Goal: Task Accomplishment & Management: Use online tool/utility

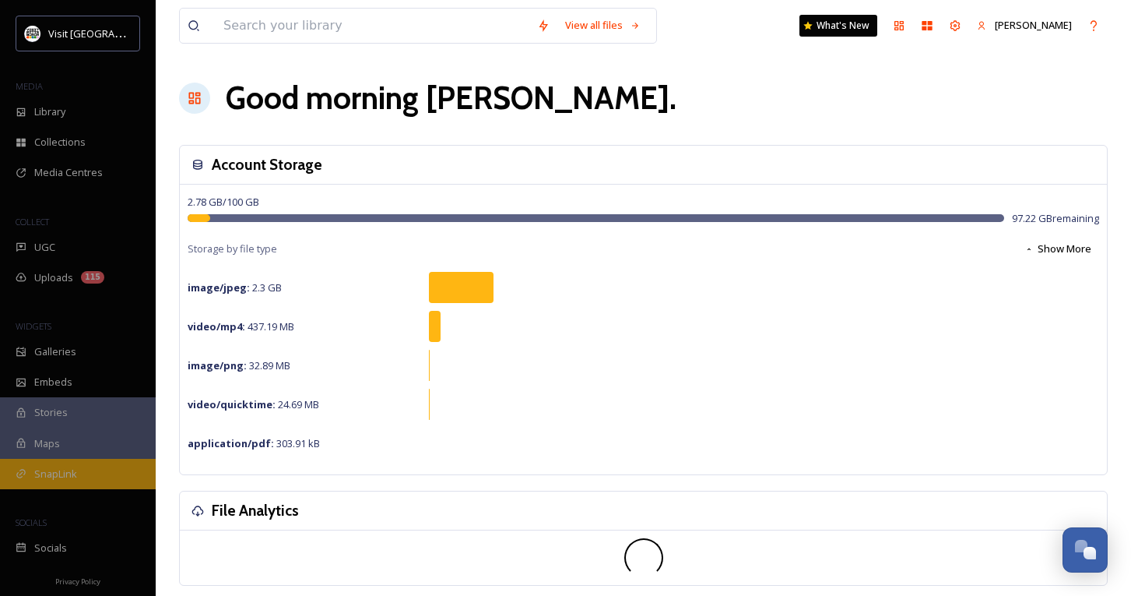
click at [65, 470] on span "SnapLink" at bounding box center [55, 473] width 43 height 15
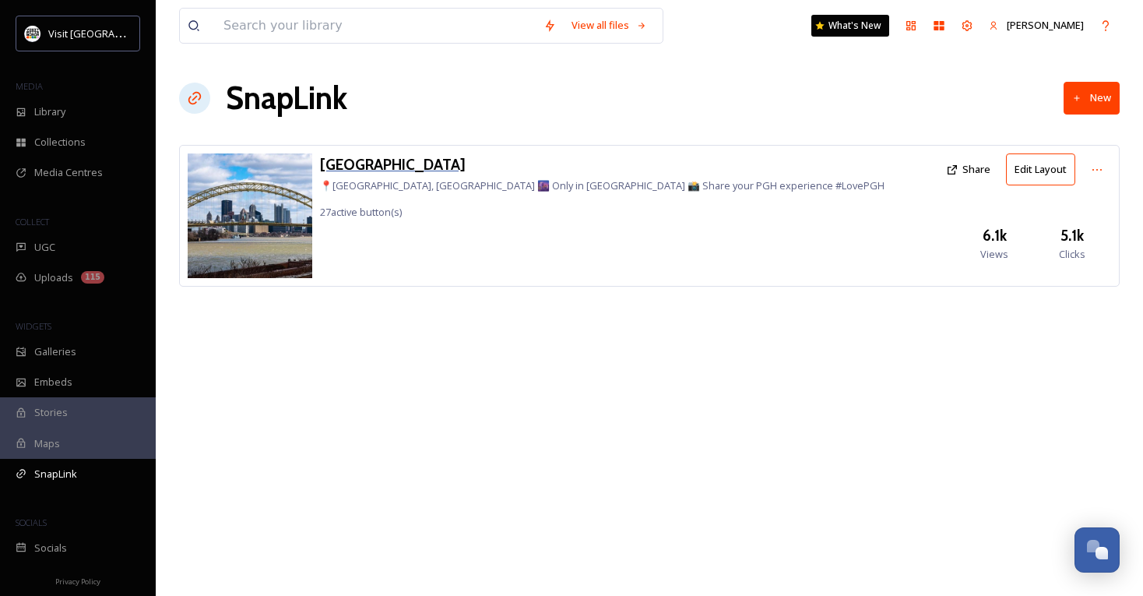
click at [357, 167] on h3 "[GEOGRAPHIC_DATA]" at bounding box center [602, 164] width 564 height 23
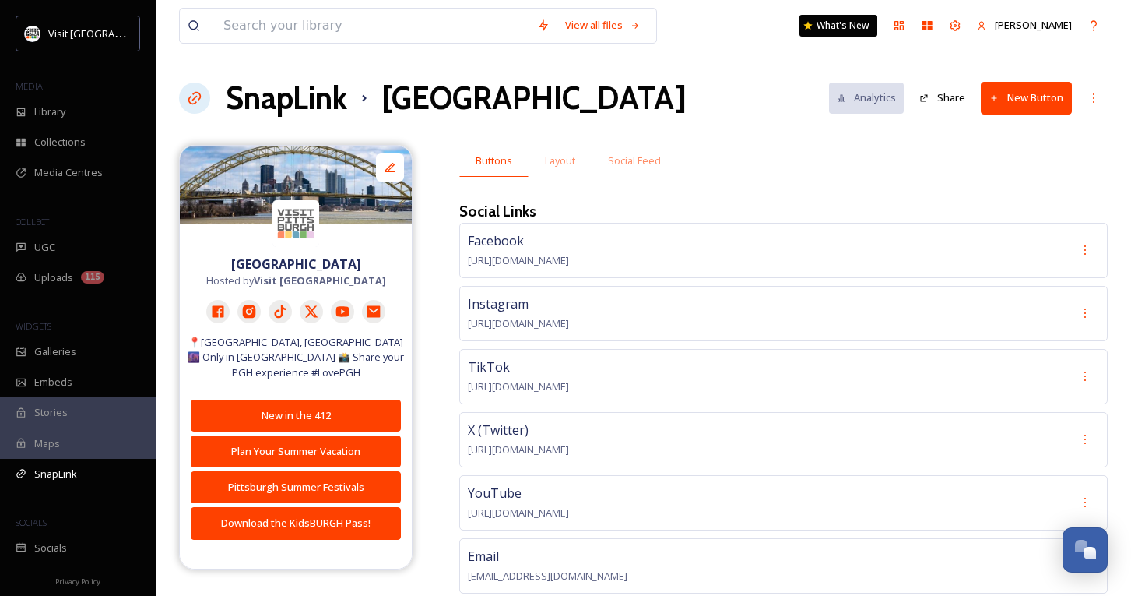
click at [1024, 87] on button "New Button" at bounding box center [1026, 98] width 91 height 32
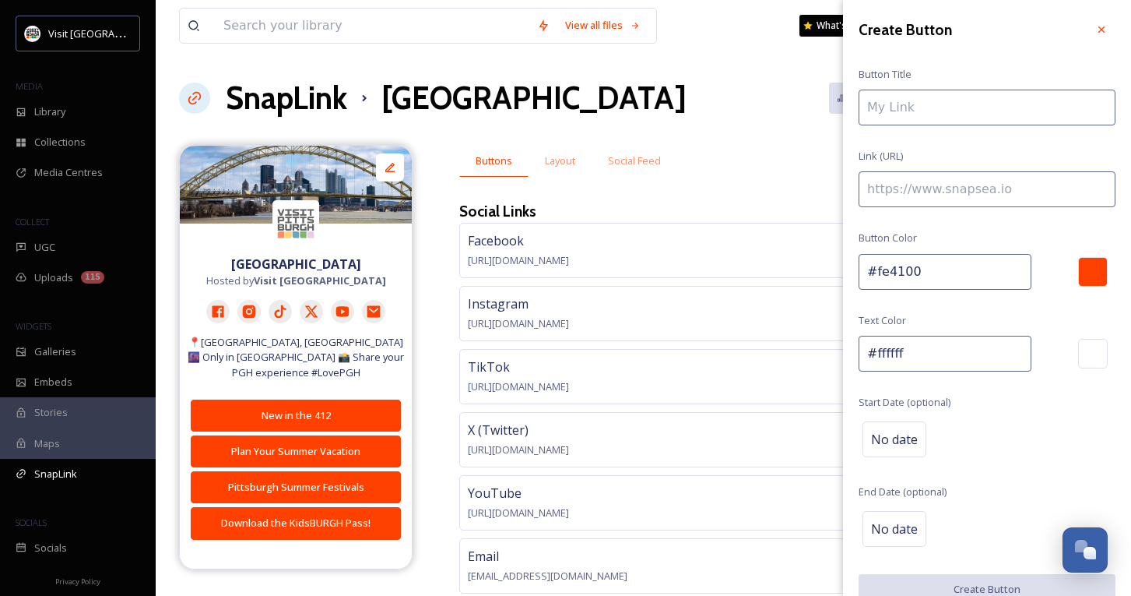
click at [951, 120] on input at bounding box center [987, 108] width 257 height 36
type input "Little Italy Days"
click at [928, 197] on input at bounding box center [987, 189] width 257 height 36
paste input "[URL][DOMAIN_NAME]"
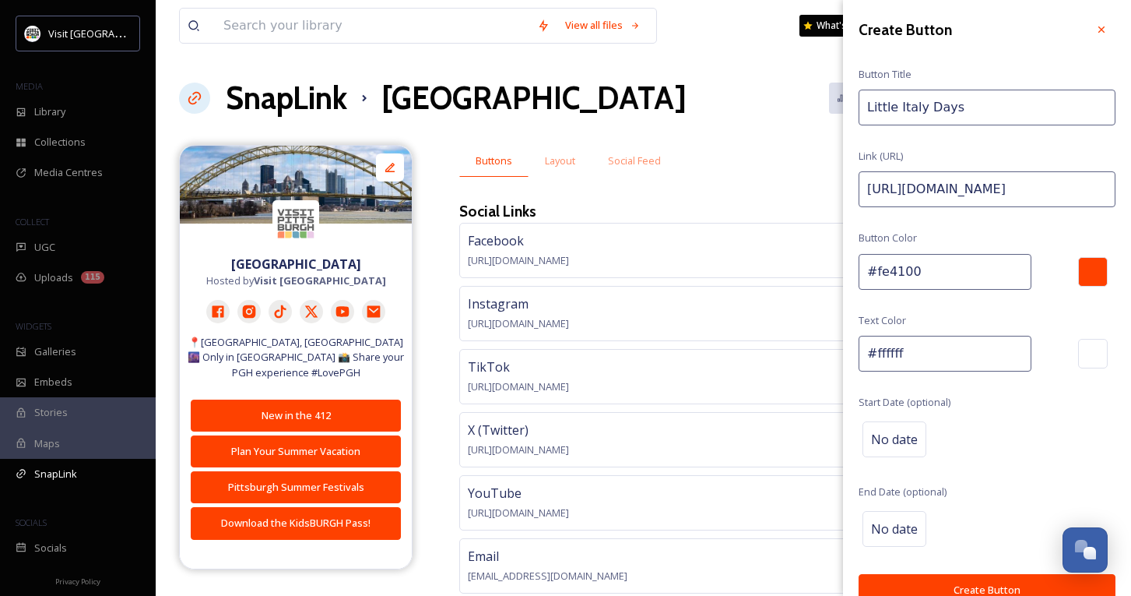
scroll to position [0, 274]
type input "[URL][DOMAIN_NAME]"
click at [910, 430] on span "No date" at bounding box center [894, 439] width 47 height 19
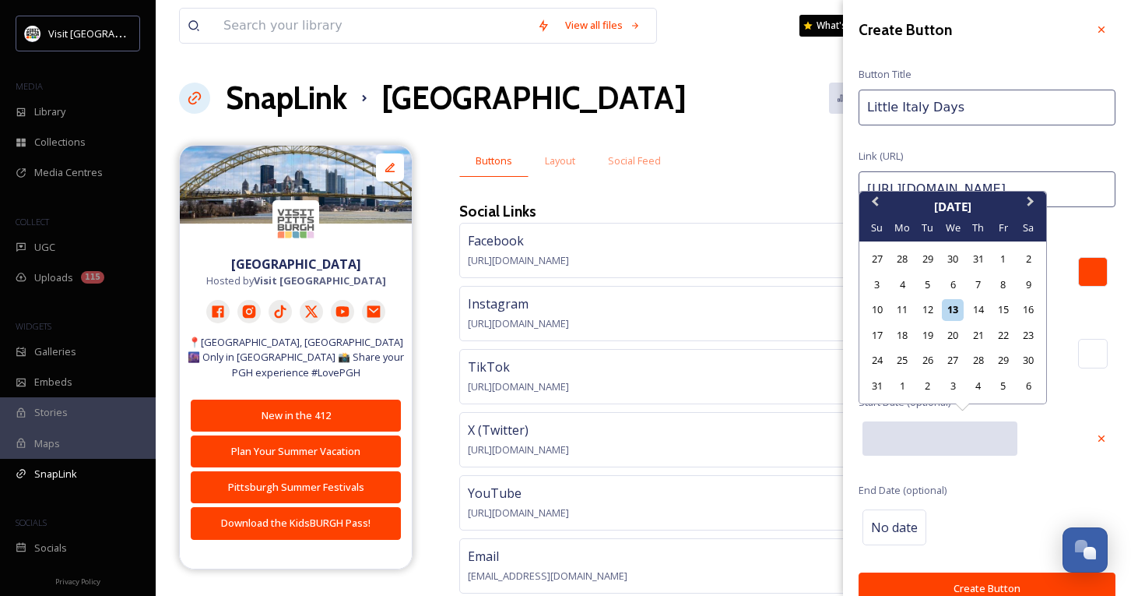
click at [904, 442] on input "text" at bounding box center [940, 438] width 155 height 34
click at [955, 308] on div "13" at bounding box center [952, 309] width 21 height 21
type input "[DATE]"
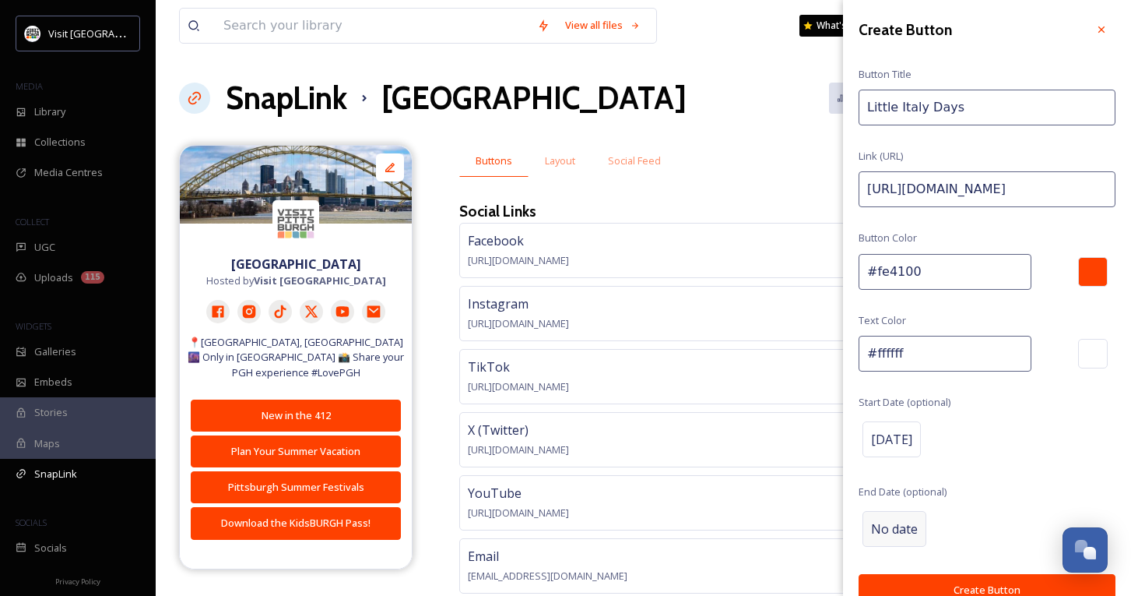
click at [895, 525] on span "No date" at bounding box center [894, 528] width 47 height 19
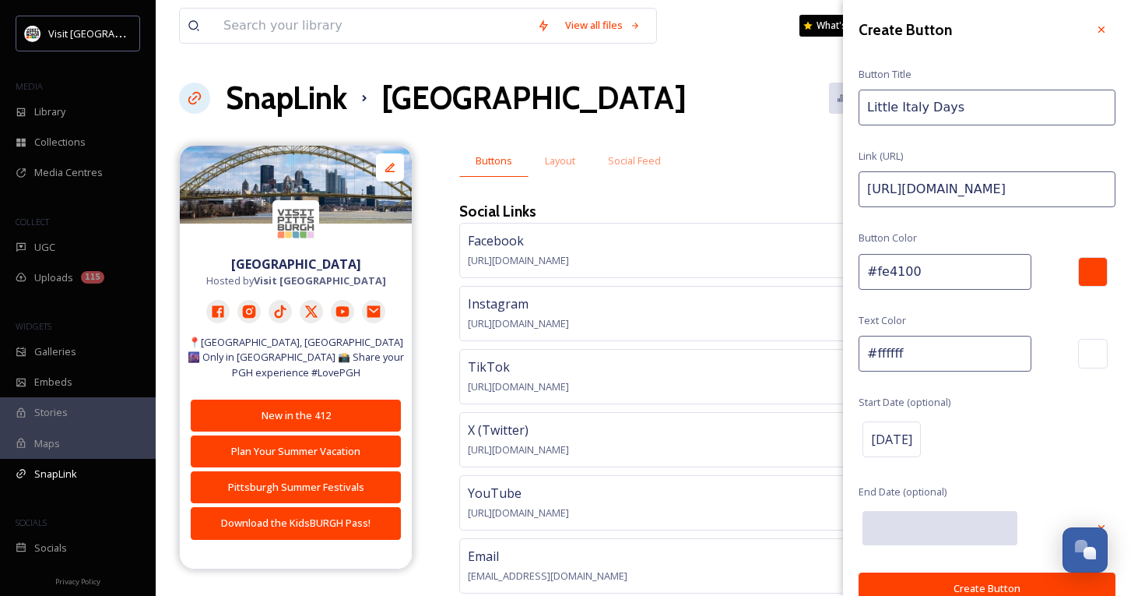
click at [895, 525] on input "text" at bounding box center [940, 528] width 155 height 34
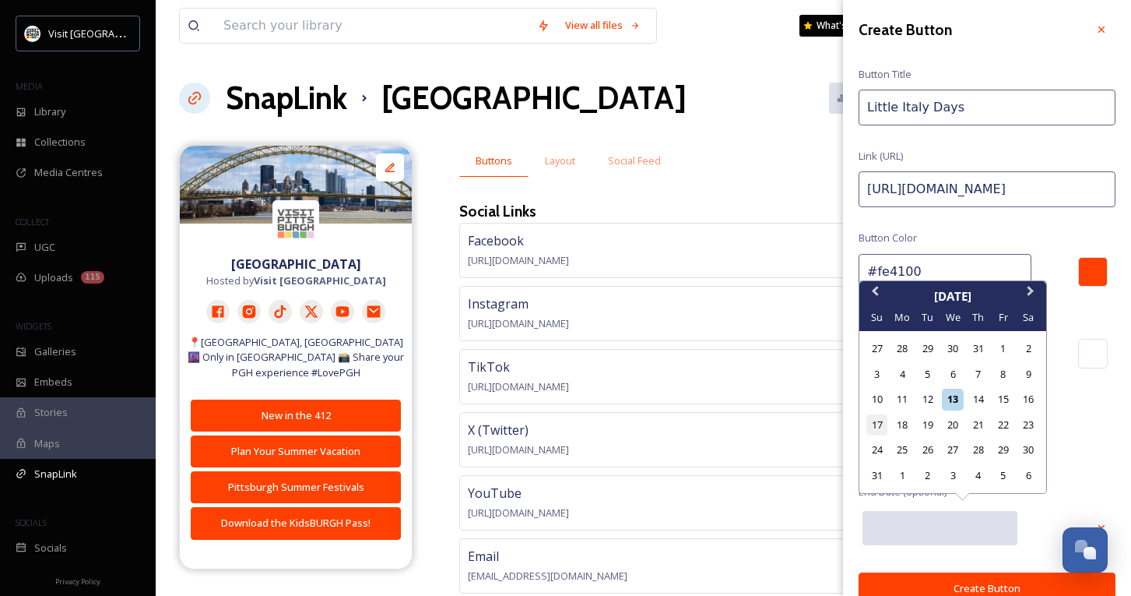
click at [885, 430] on div "17" at bounding box center [877, 424] width 21 height 21
type input "[DATE]"
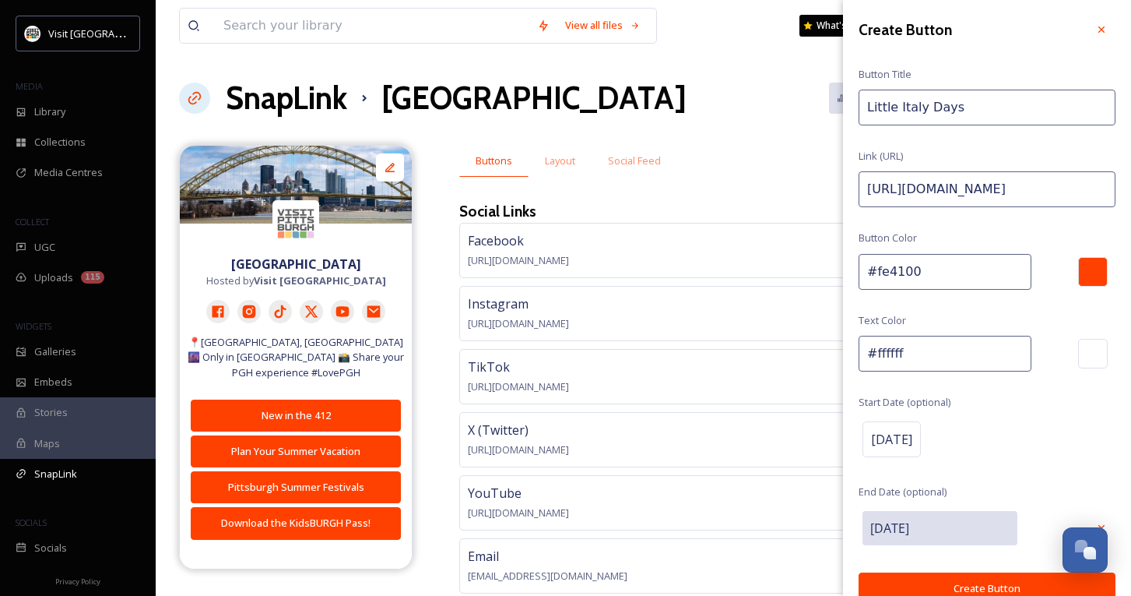
click at [955, 583] on button "Create Button" at bounding box center [987, 588] width 257 height 32
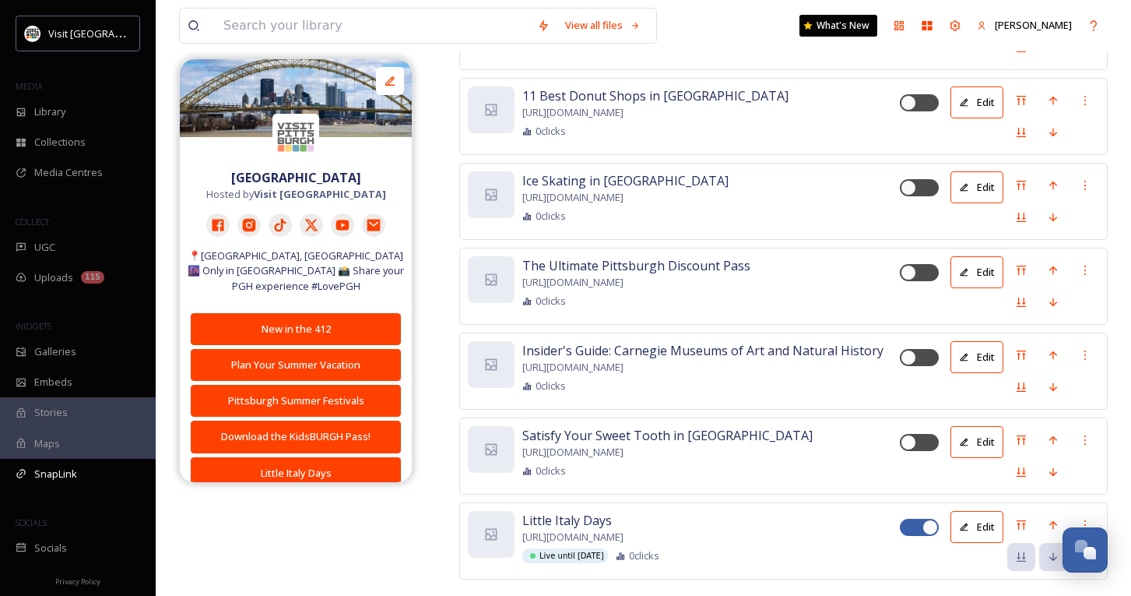
scroll to position [5368, 0]
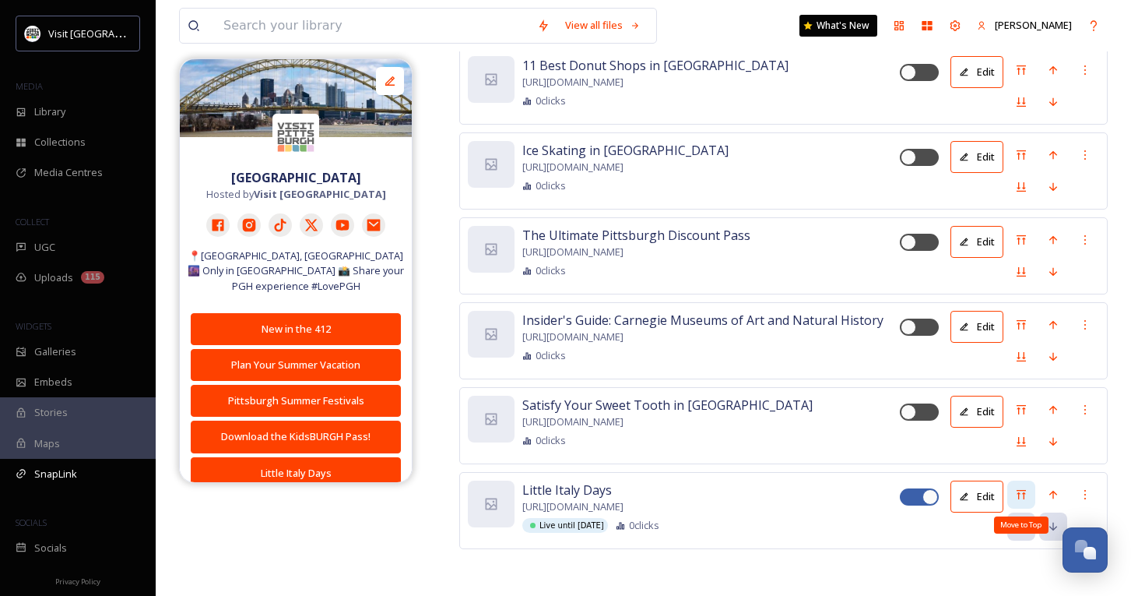
click at [1015, 489] on div "Move to Top" at bounding box center [1021, 494] width 28 height 28
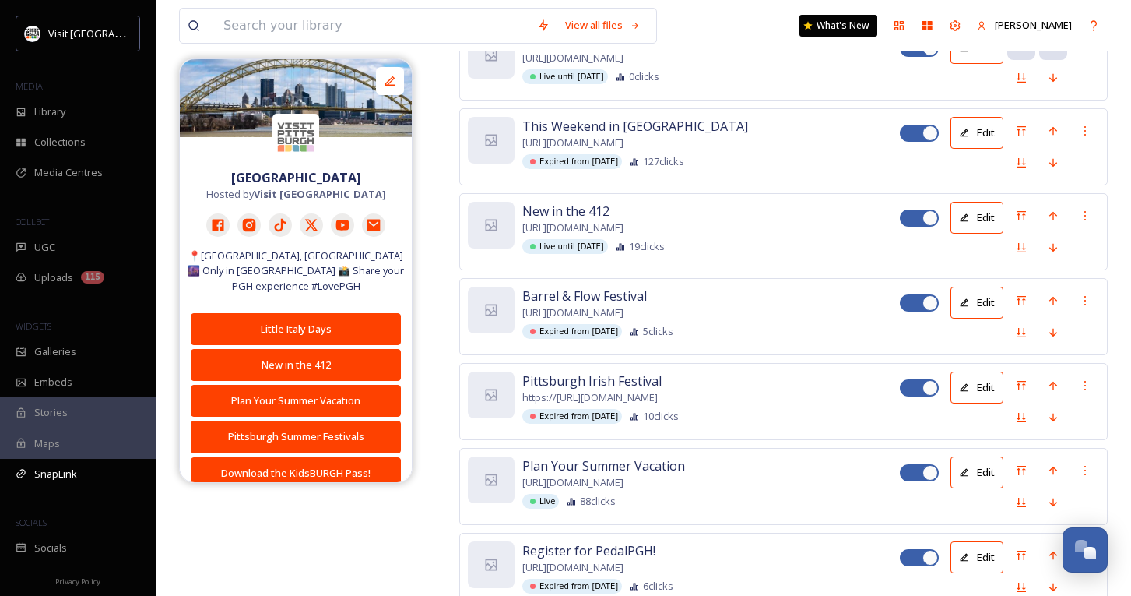
scroll to position [691, 0]
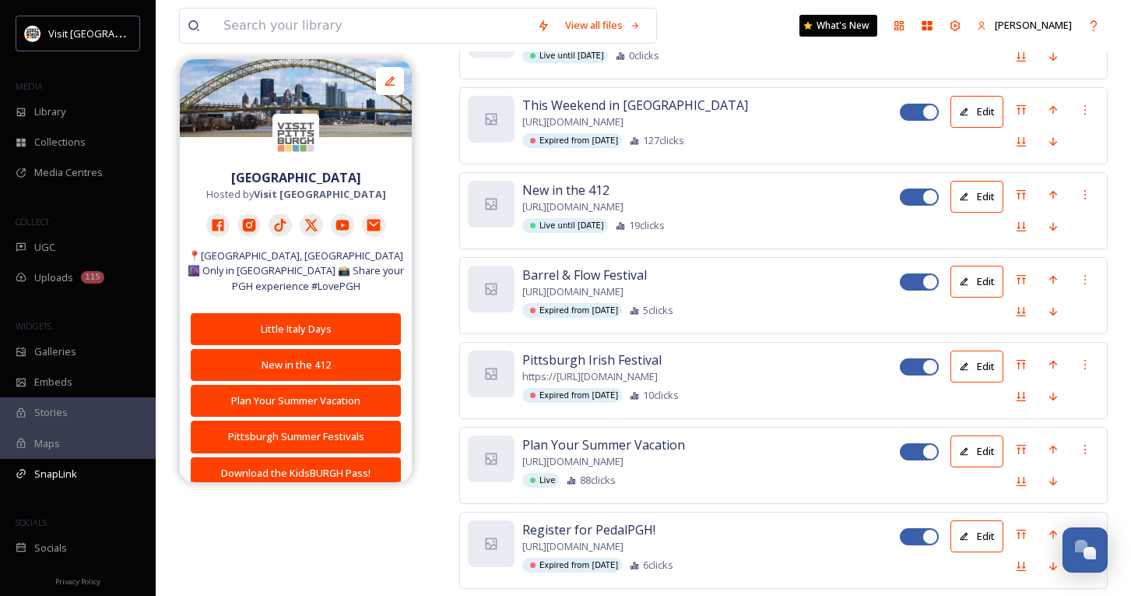
click at [926, 459] on div at bounding box center [931, 452] width 16 height 16
checkbox input "false"
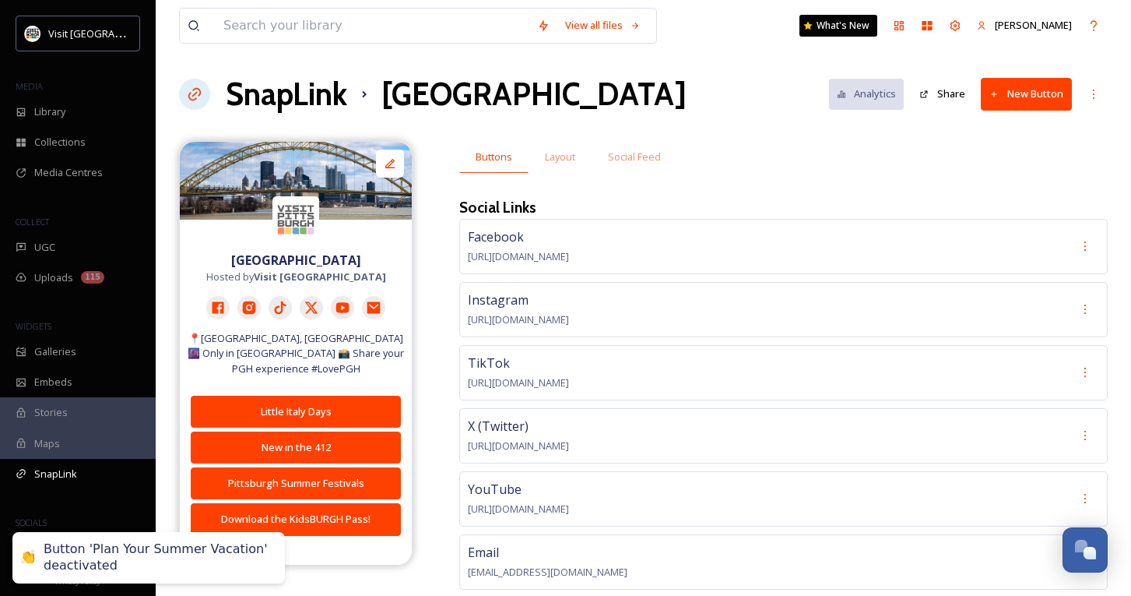
scroll to position [0, 0]
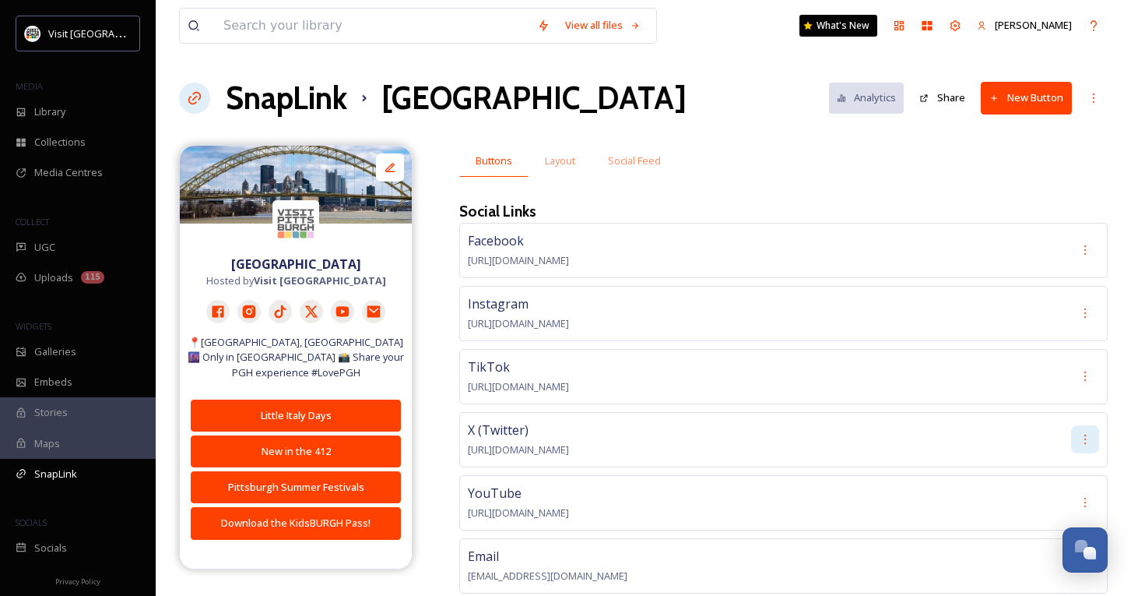
click at [1085, 439] on icon at bounding box center [1085, 439] width 12 height 12
click at [1087, 500] on span "Delete" at bounding box center [1095, 504] width 31 height 15
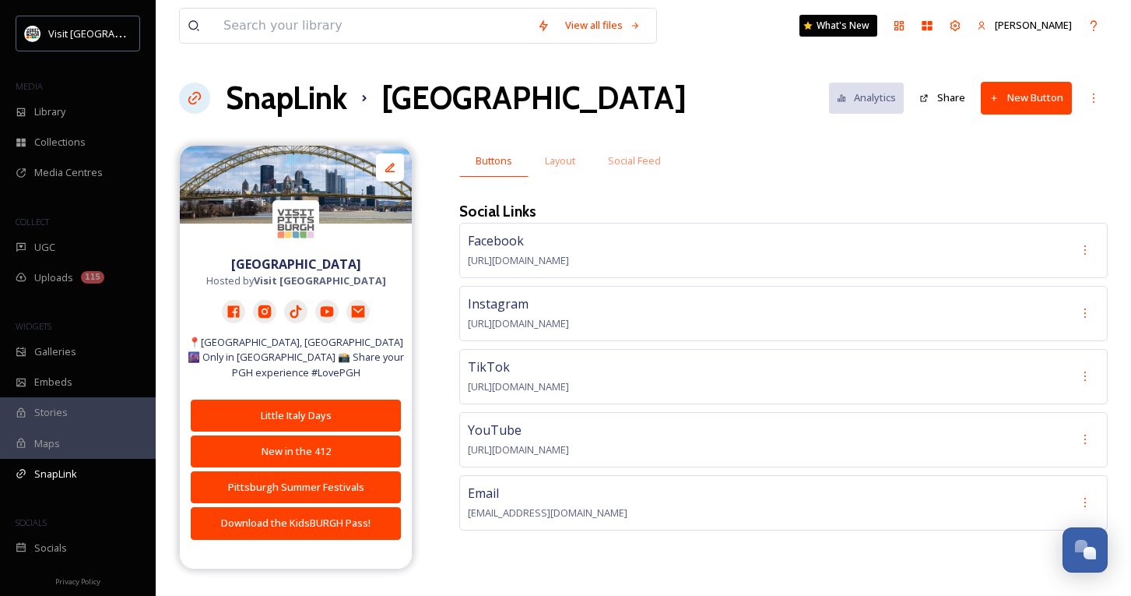
click at [744, 100] on div "SnapLink Pittsburgh Analytics Share New Button" at bounding box center [643, 98] width 929 height 47
